Goal: Entertainment & Leisure: Consume media (video, audio)

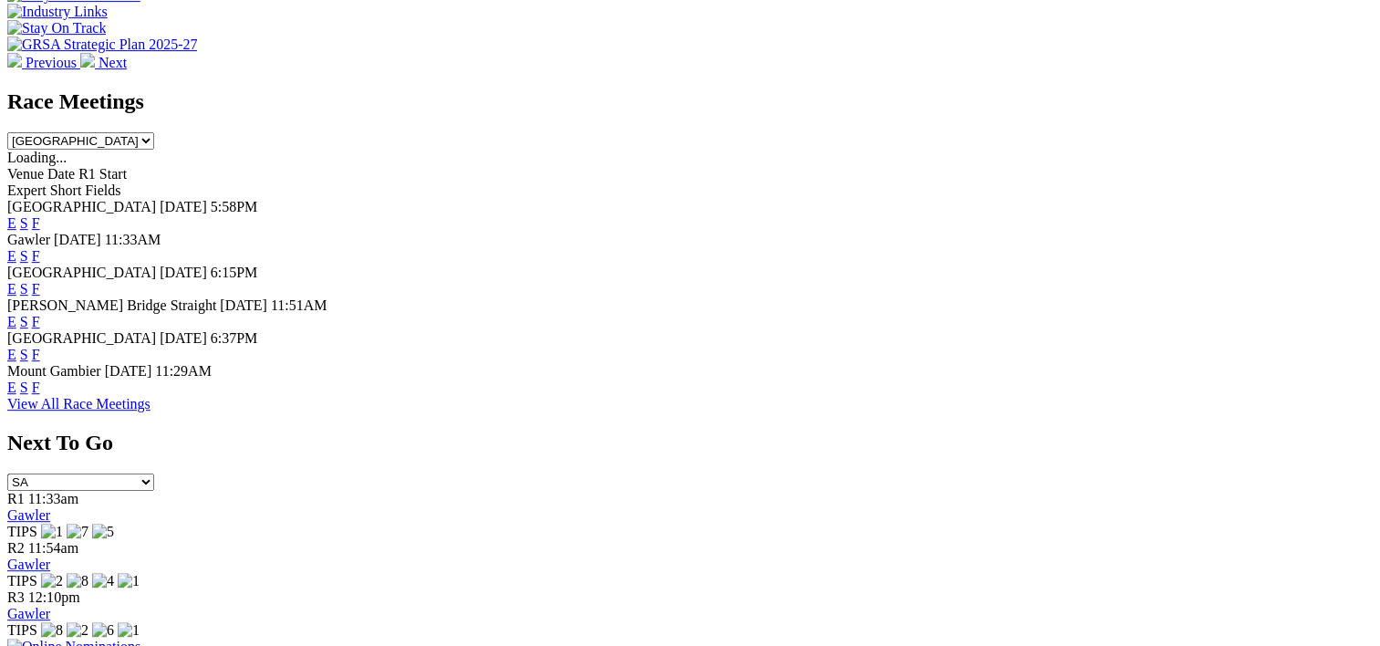
scroll to position [664, 0]
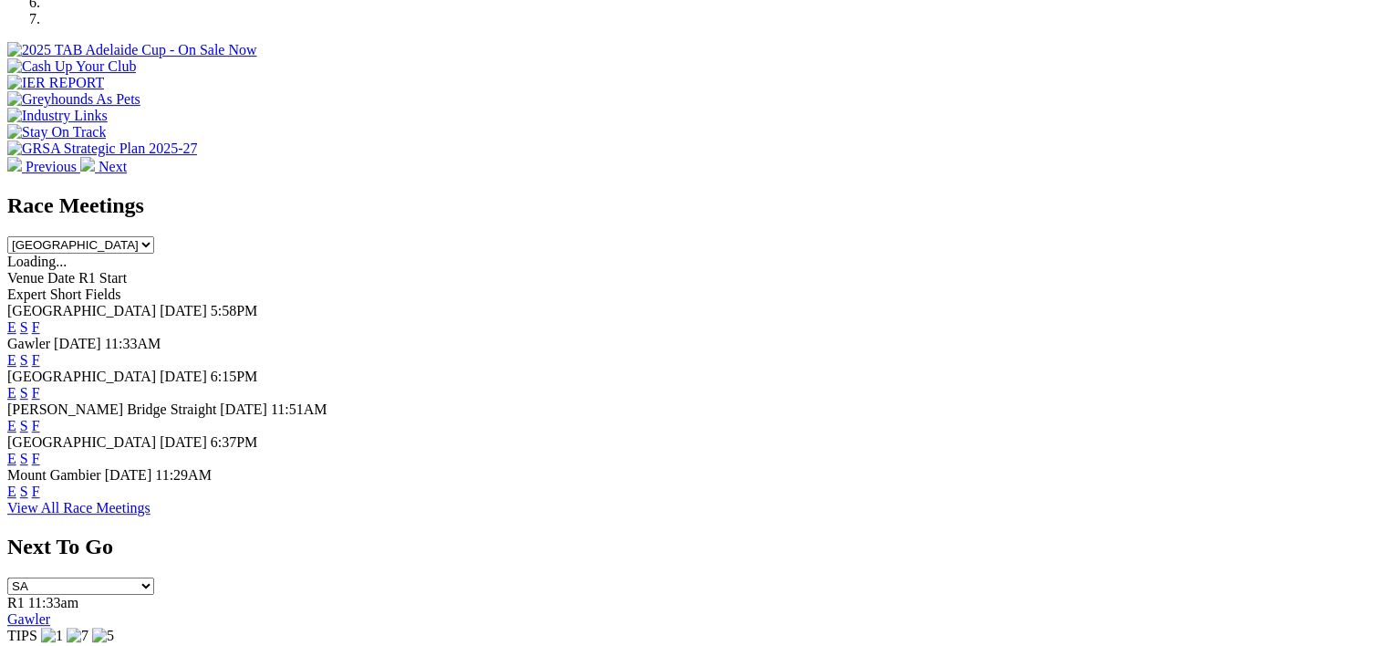
click at [40, 319] on link "F" at bounding box center [36, 327] width 8 height 16
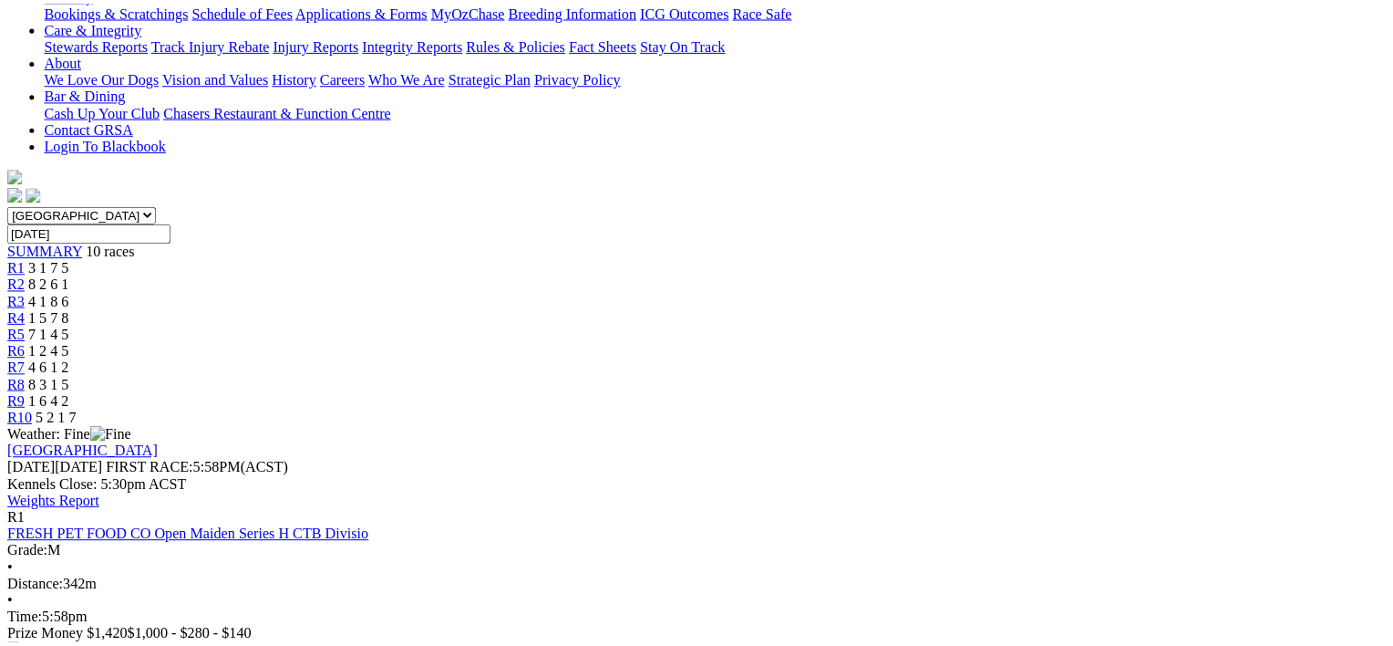
scroll to position [394, 0]
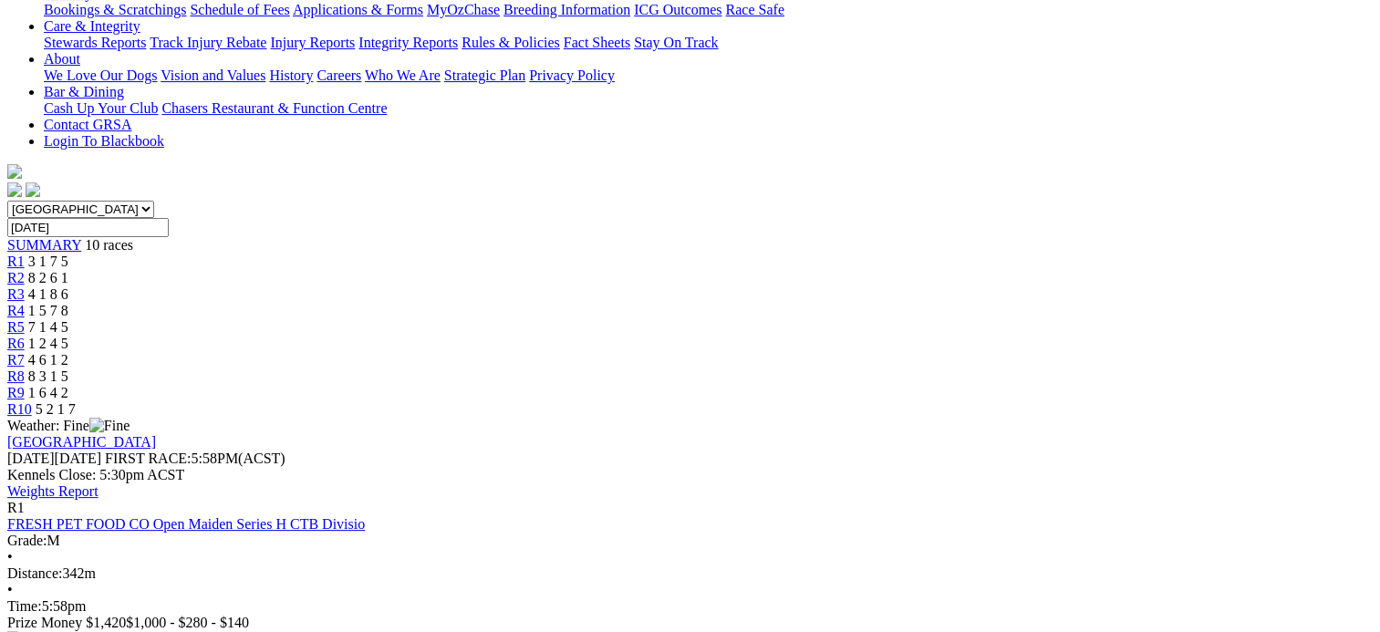
click at [47, 631] on img at bounding box center [27, 639] width 40 height 16
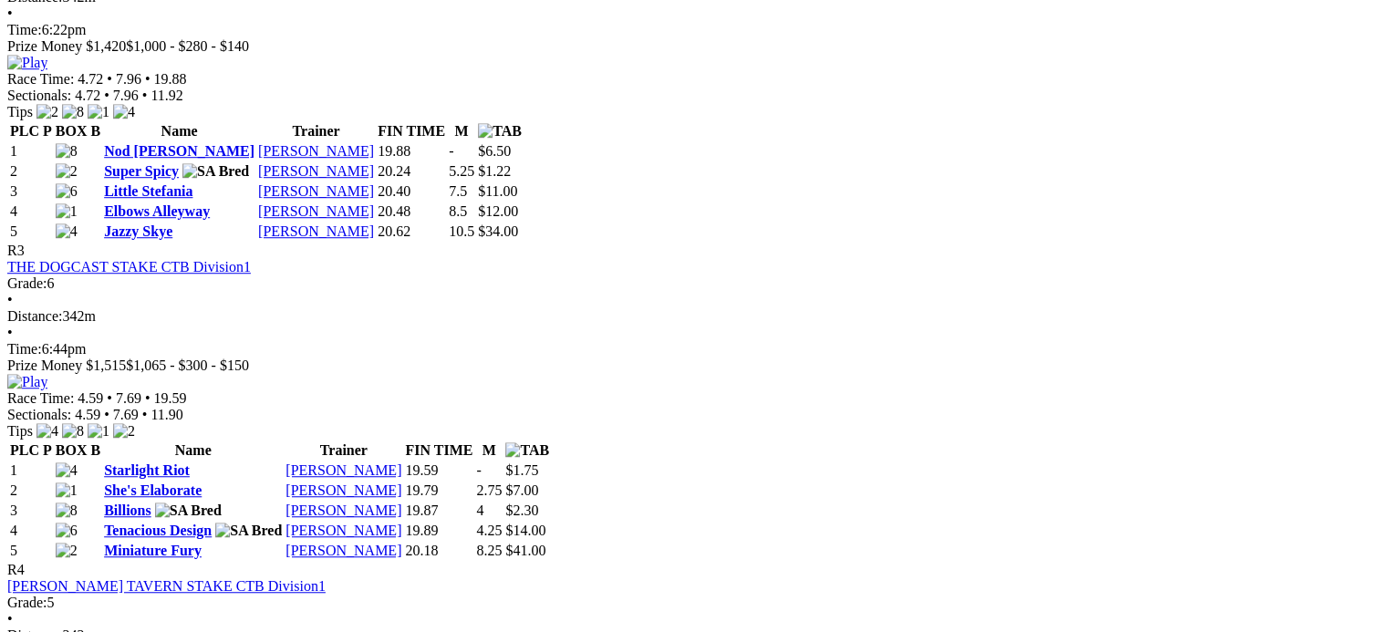
scroll to position [1282, 0]
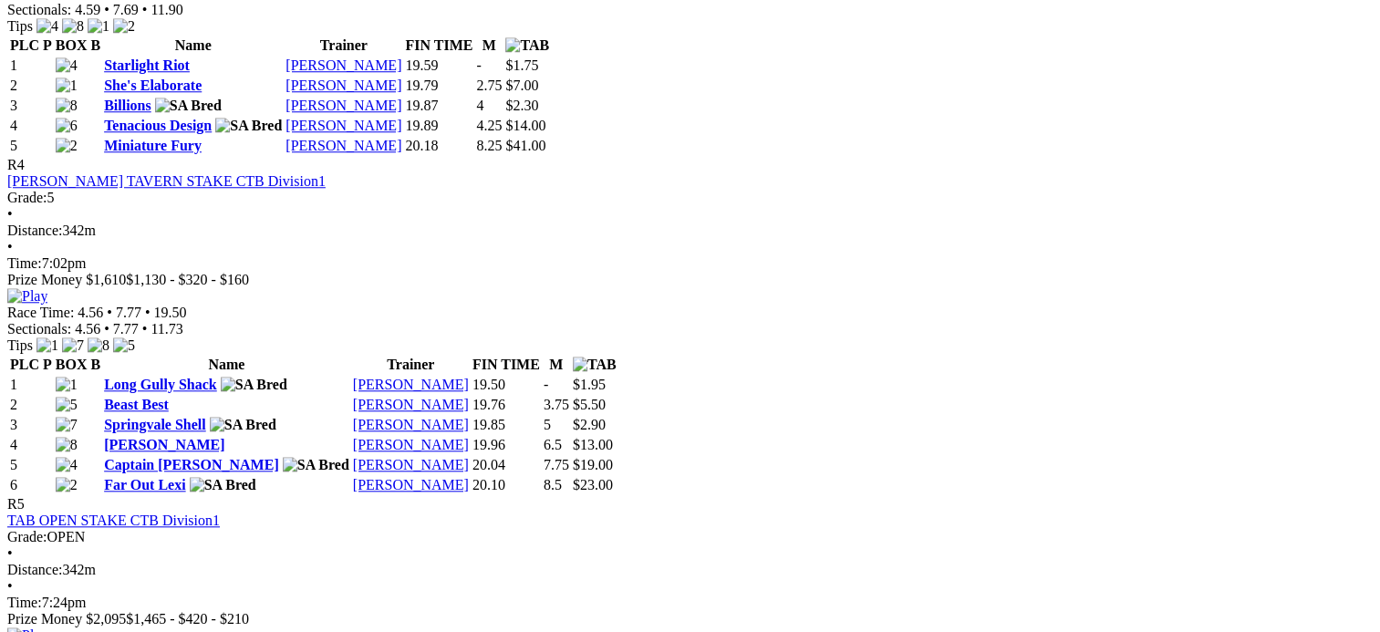
scroll to position [1676, 0]
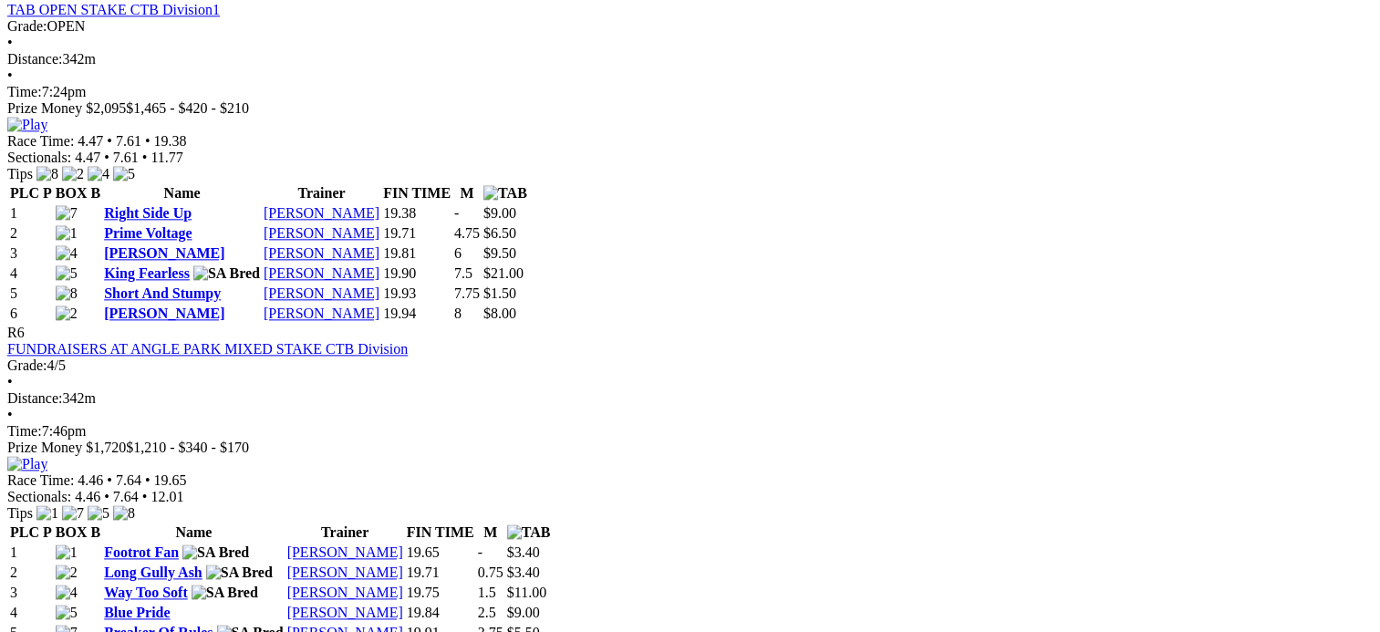
scroll to position [2188, 0]
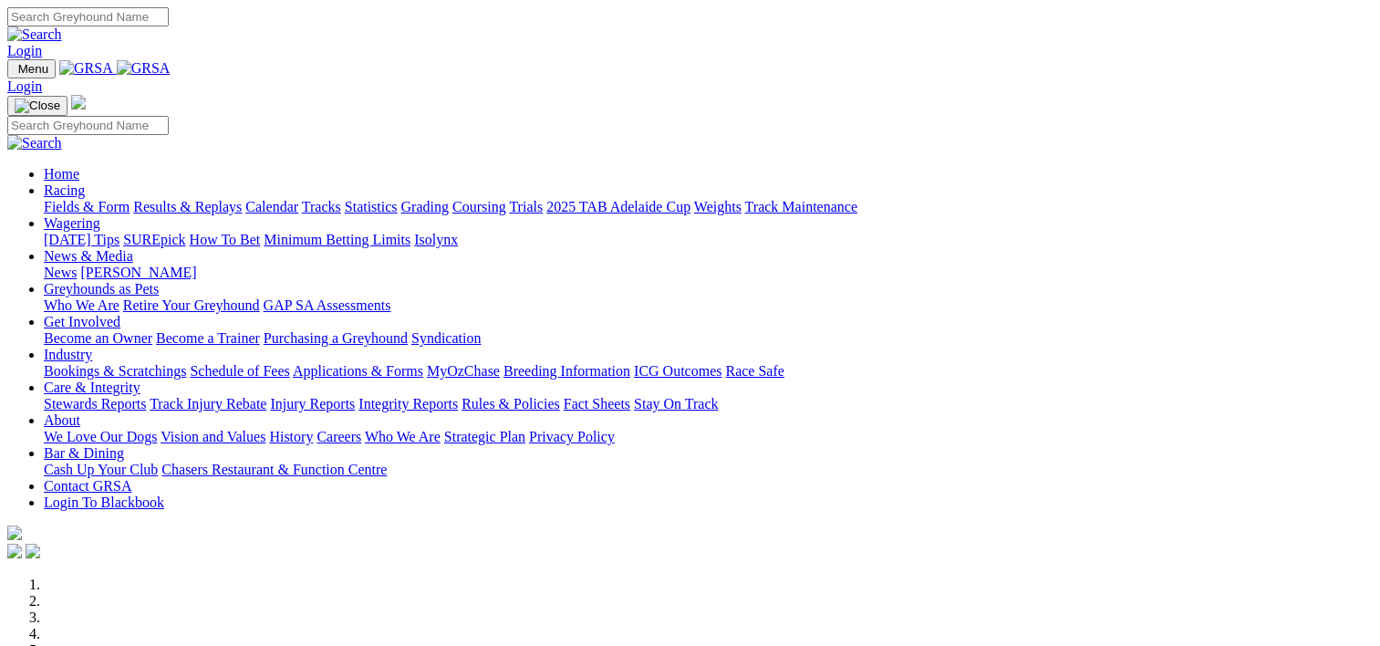
scroll to position [849, 0]
